Goal: Navigation & Orientation: Find specific page/section

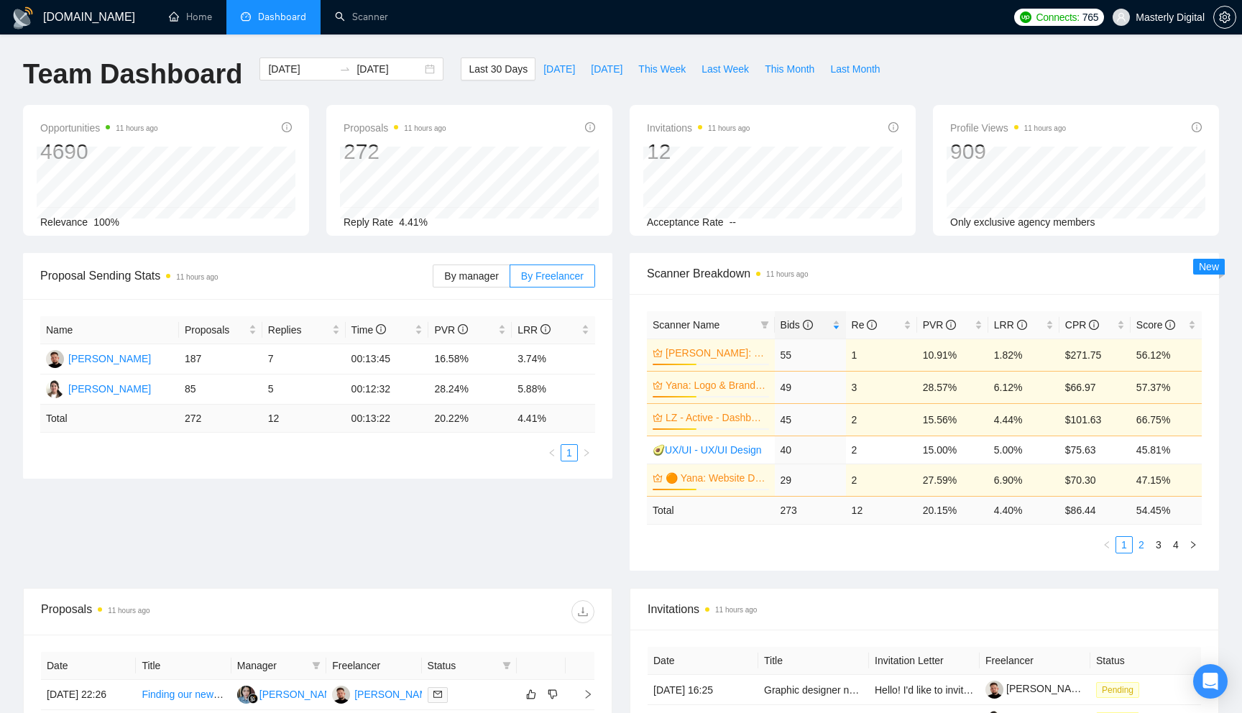
click at [1145, 544] on link "2" at bounding box center [1141, 545] width 16 height 16
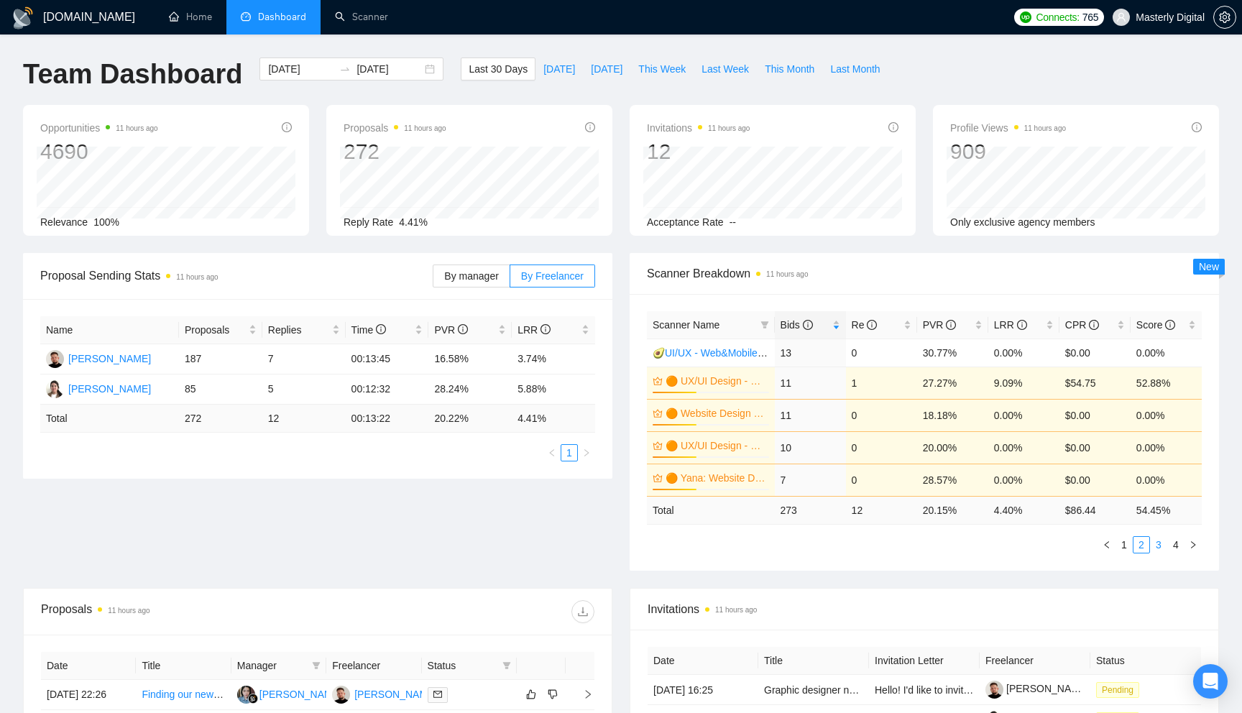
click at [1154, 543] on link "3" at bounding box center [1159, 545] width 16 height 16
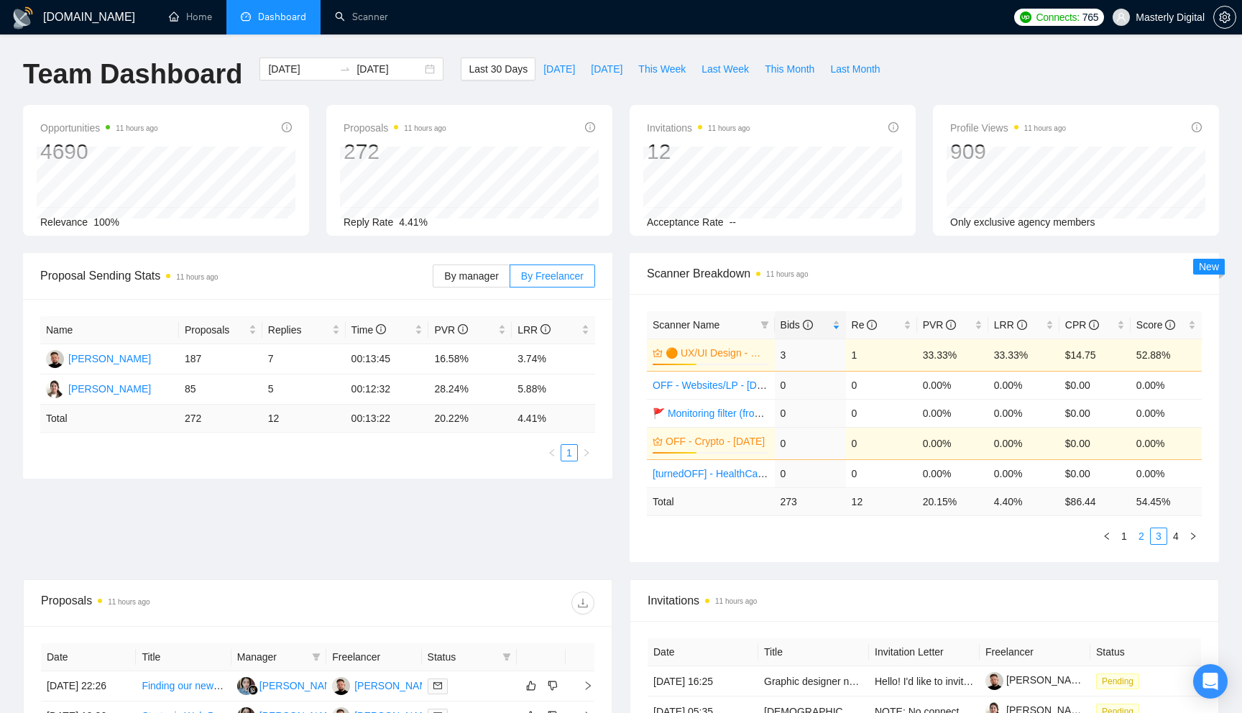
click at [1143, 543] on link "2" at bounding box center [1141, 536] width 16 height 16
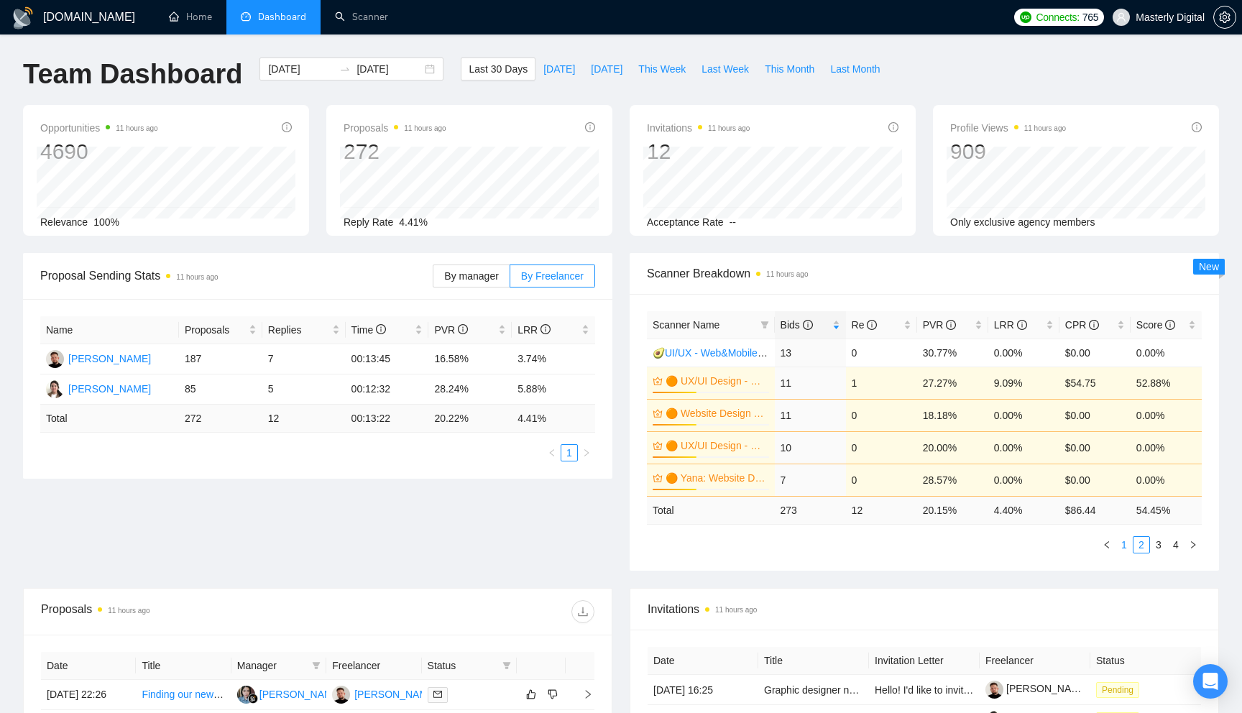
click at [1127, 543] on link "1" at bounding box center [1124, 545] width 16 height 16
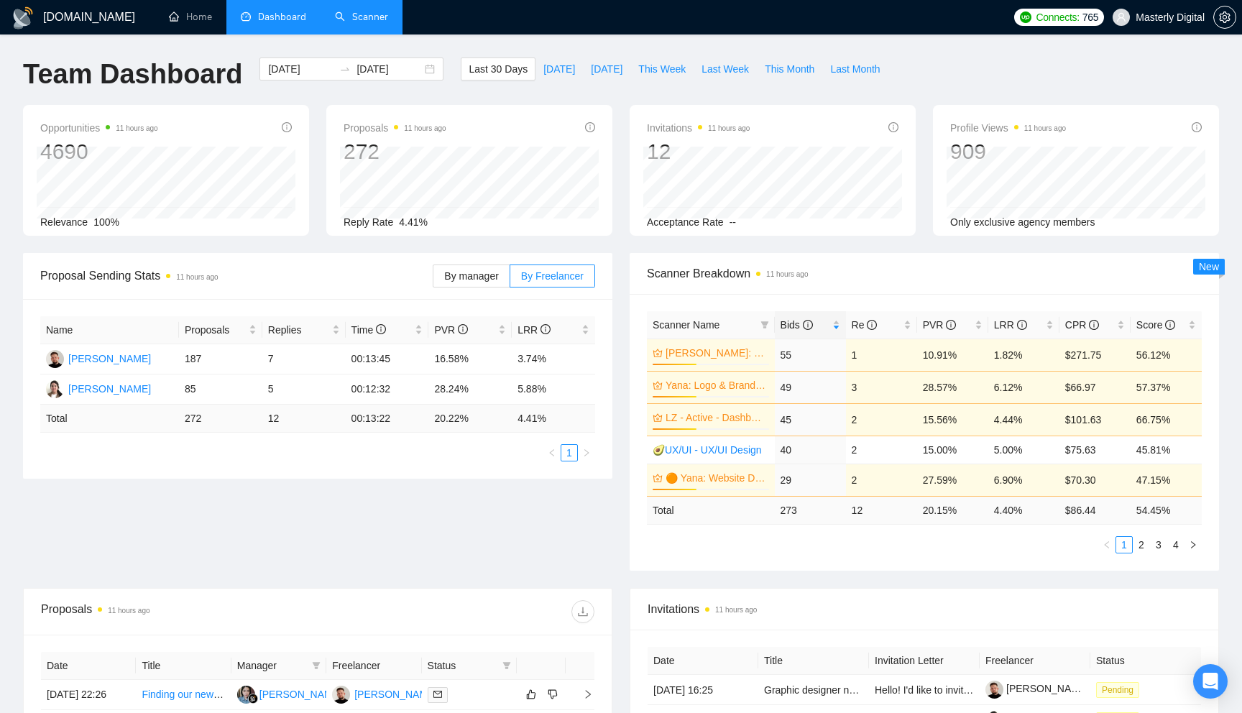
click at [372, 13] on link "Scanner" at bounding box center [361, 17] width 53 height 12
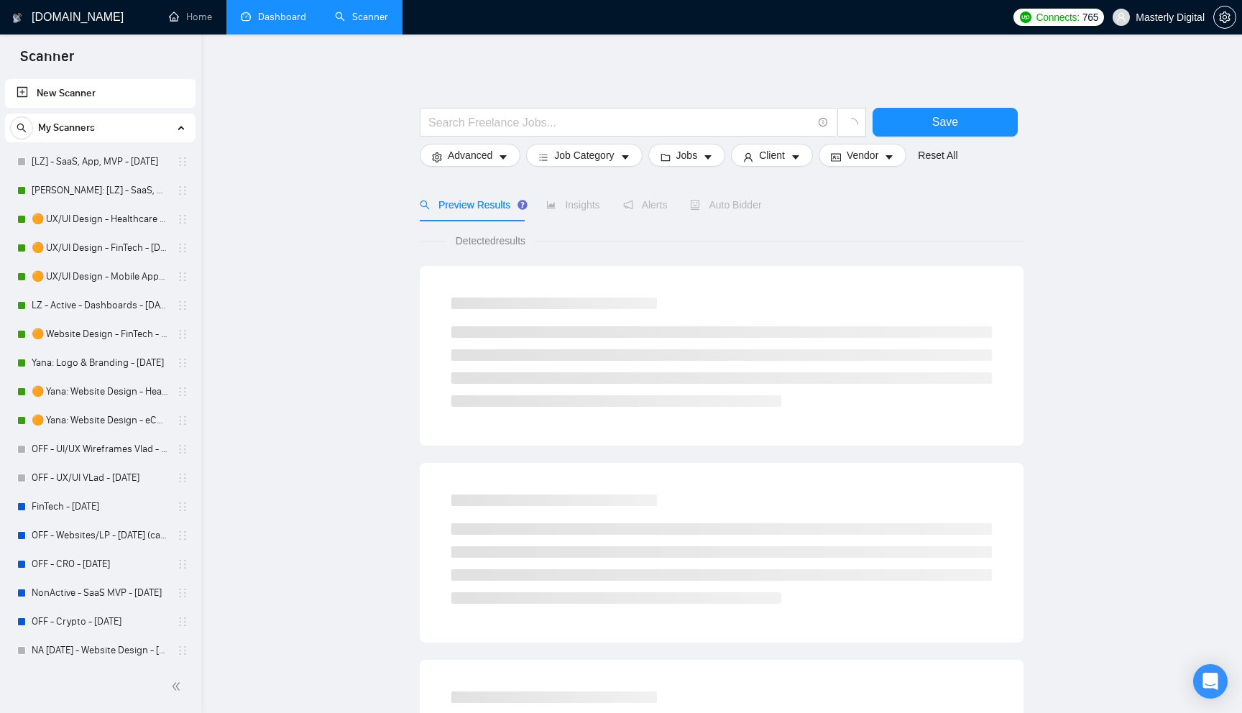
click at [274, 23] on link "Dashboard" at bounding box center [273, 17] width 65 height 12
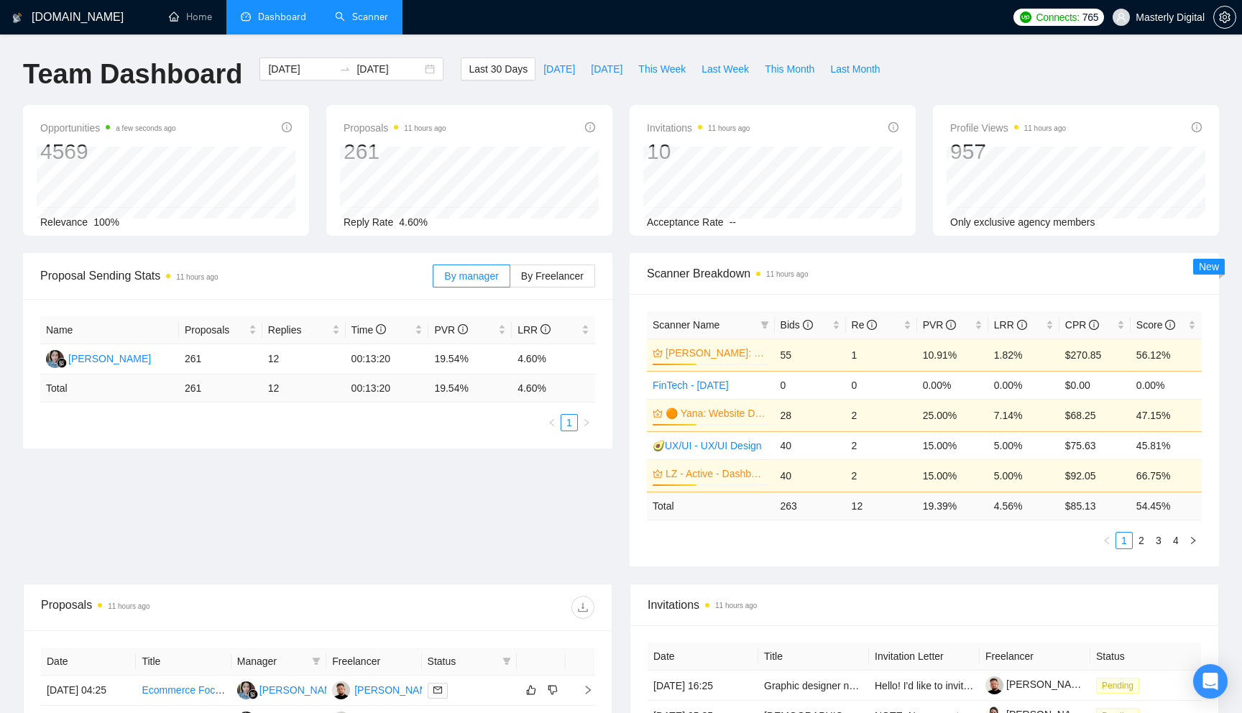
click at [707, 319] on span "Scanner Name" at bounding box center [686, 324] width 67 height 11
click at [709, 323] on span "Scanner Name" at bounding box center [686, 324] width 67 height 11
click at [800, 326] on span "Bids" at bounding box center [797, 324] width 32 height 11
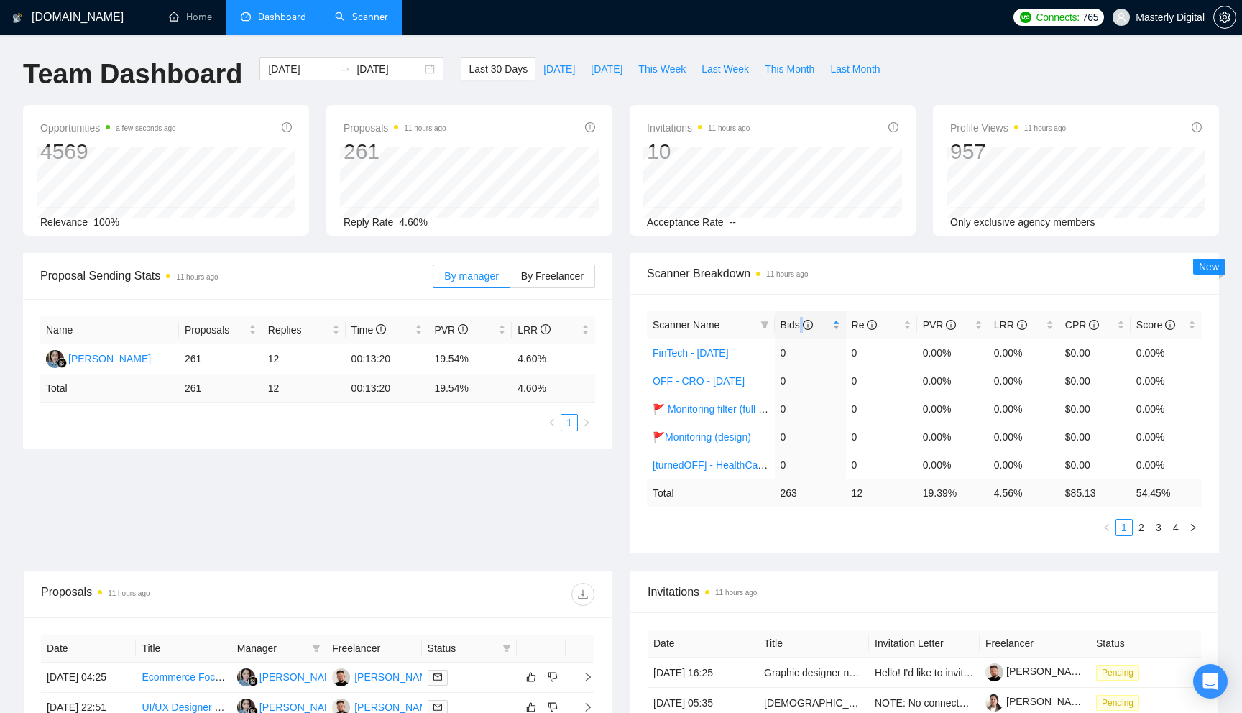
click at [800, 326] on span "Bids" at bounding box center [797, 324] width 32 height 11
